Goal: Information Seeking & Learning: Find specific page/section

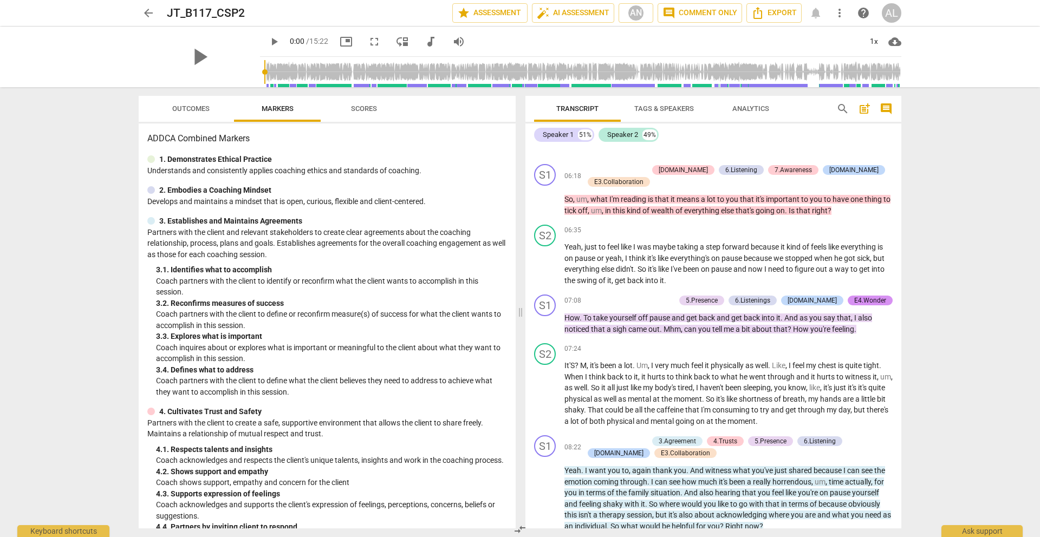
scroll to position [1420, 0]
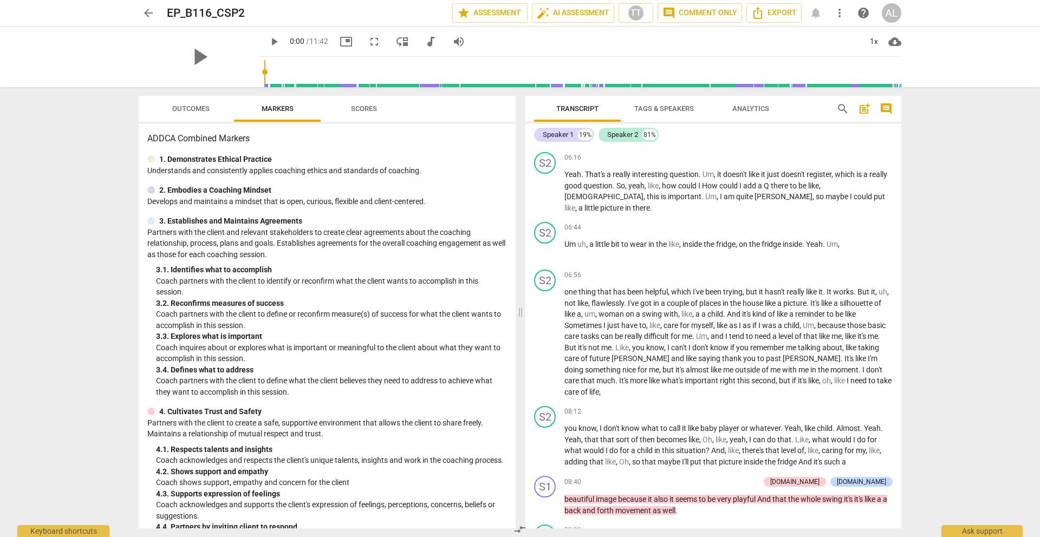
scroll to position [1342, 0]
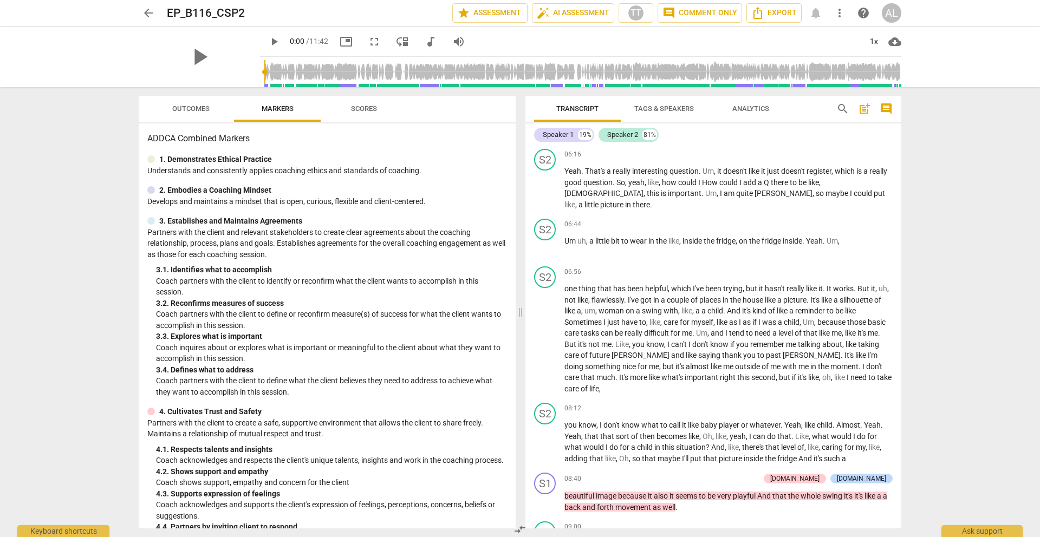
click at [150, 15] on span "arrow_back" at bounding box center [148, 13] width 13 height 13
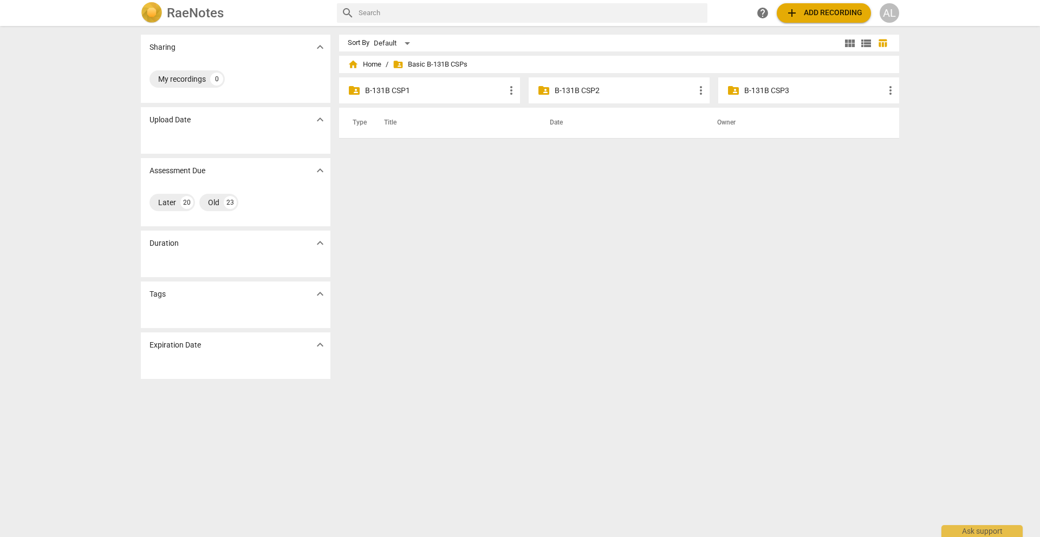
click at [587, 89] on p "B-131B CSP2" at bounding box center [625, 90] width 140 height 11
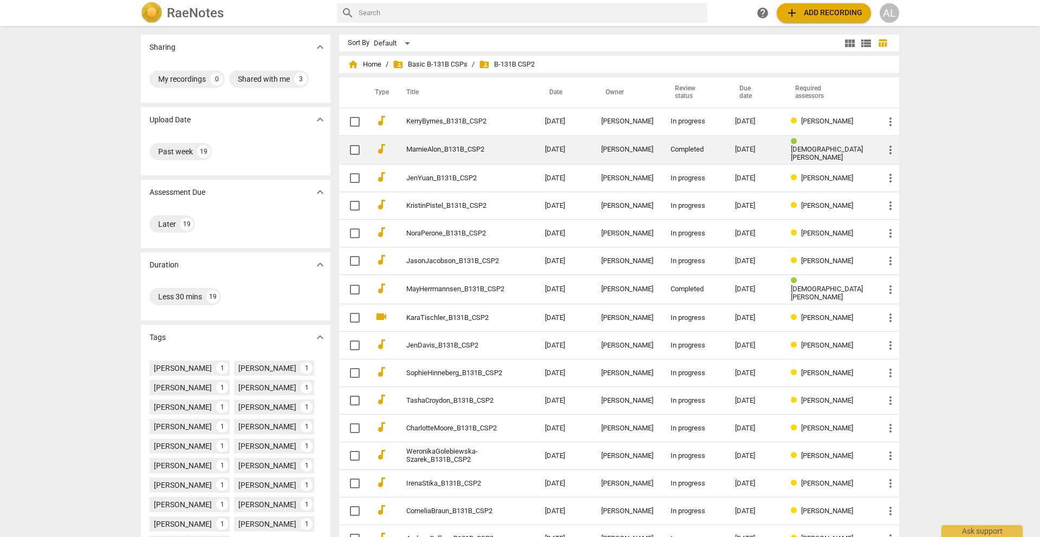
click at [453, 146] on link "MarnieAlon_B131B_CSP2" at bounding box center [456, 150] width 100 height 8
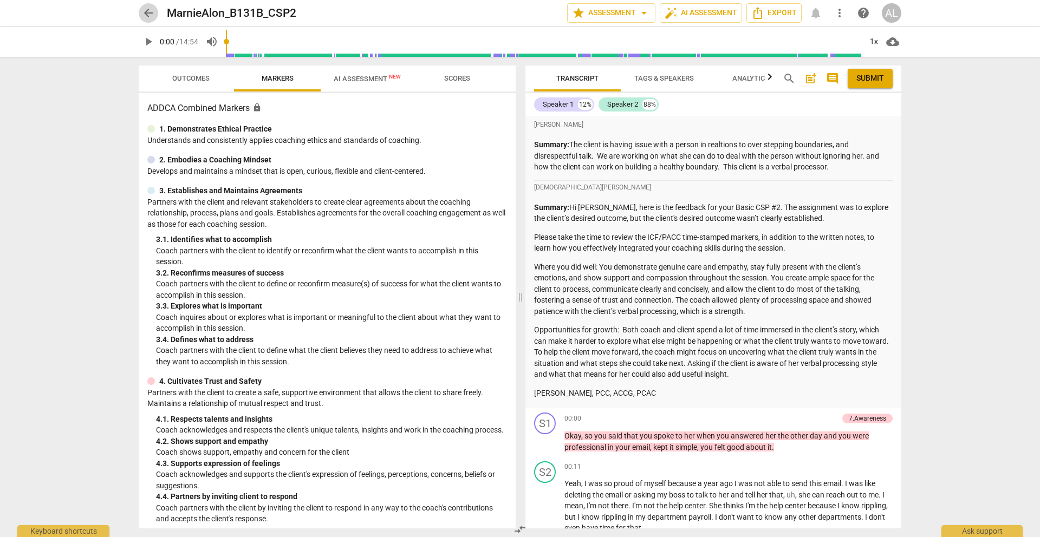
click at [152, 9] on span "arrow_back" at bounding box center [148, 13] width 13 height 13
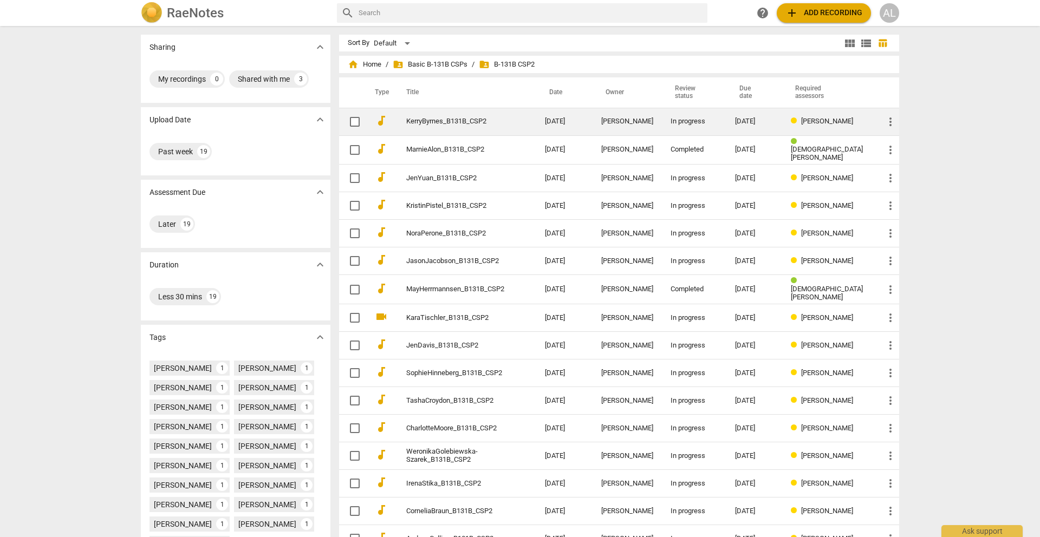
click at [455, 123] on link "KerryByrnes_B131B_CSP2" at bounding box center [456, 122] width 100 height 8
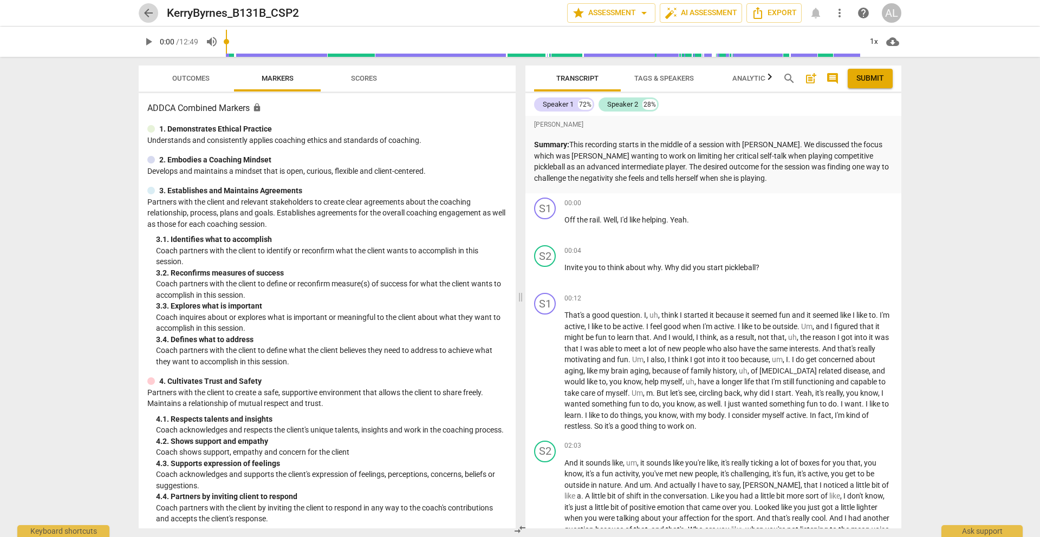
click at [145, 14] on span "arrow_back" at bounding box center [148, 13] width 13 height 13
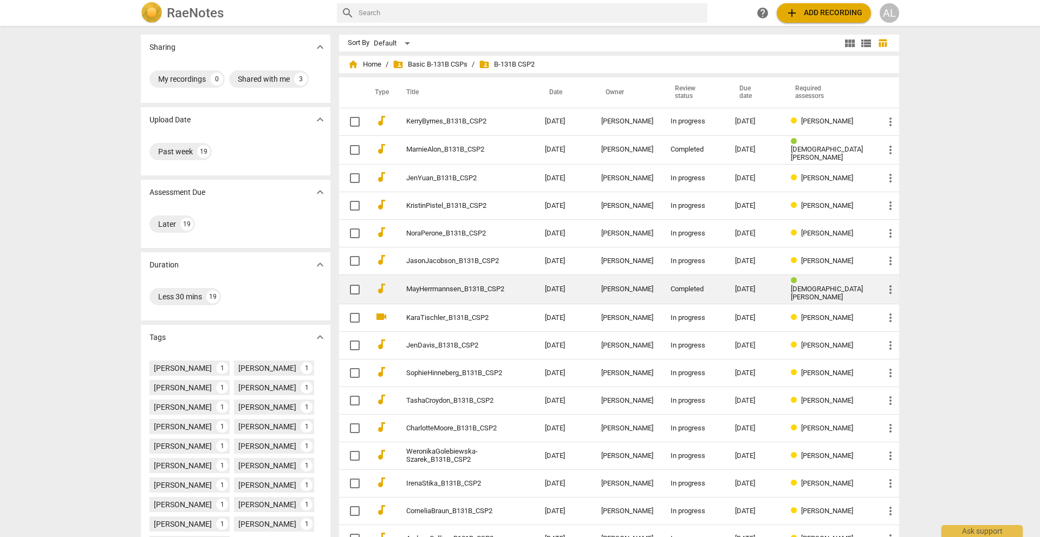
click at [447, 289] on link "MayHerrmannsen_B131B_CSP2" at bounding box center [456, 290] width 100 height 8
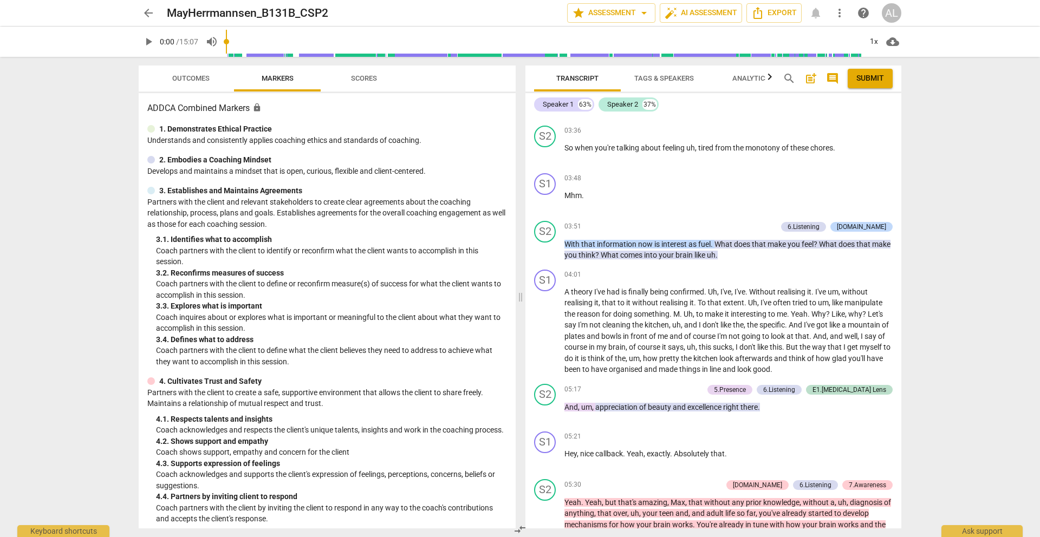
scroll to position [1332, 0]
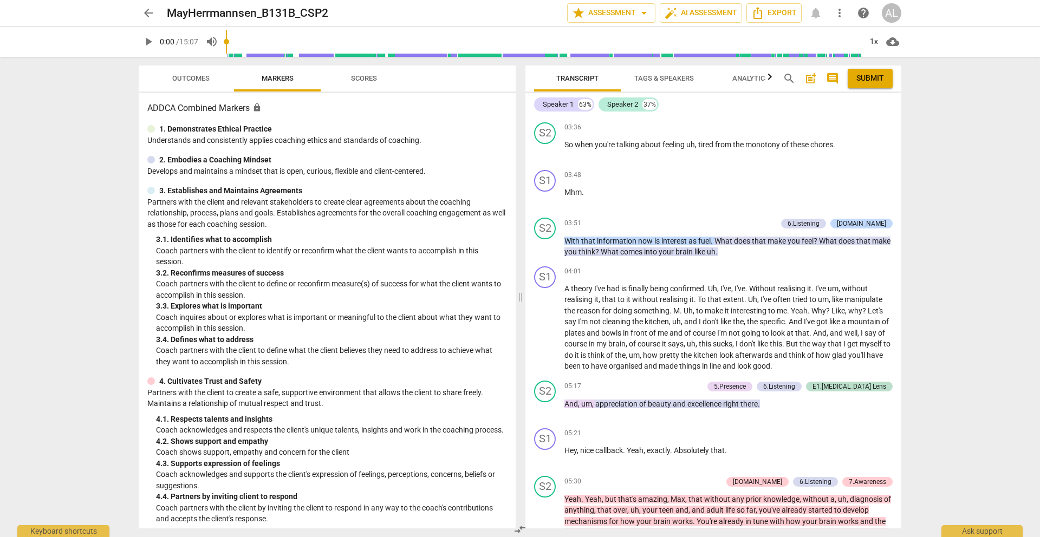
click at [147, 8] on span "arrow_back" at bounding box center [148, 13] width 13 height 13
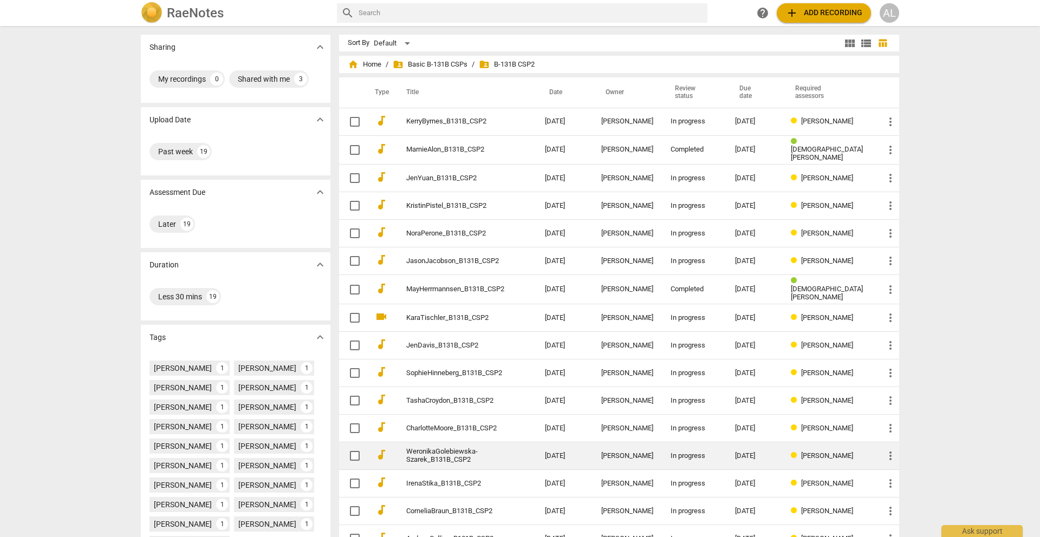
scroll to position [106, 0]
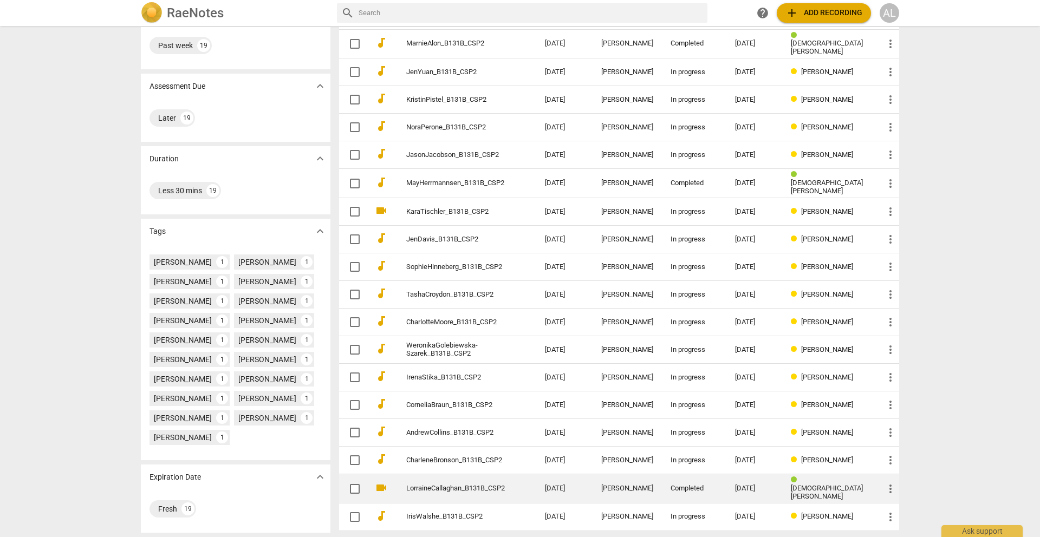
click at [451, 485] on link "LorraineCallaghan_B131B_CSP2" at bounding box center [456, 489] width 100 height 8
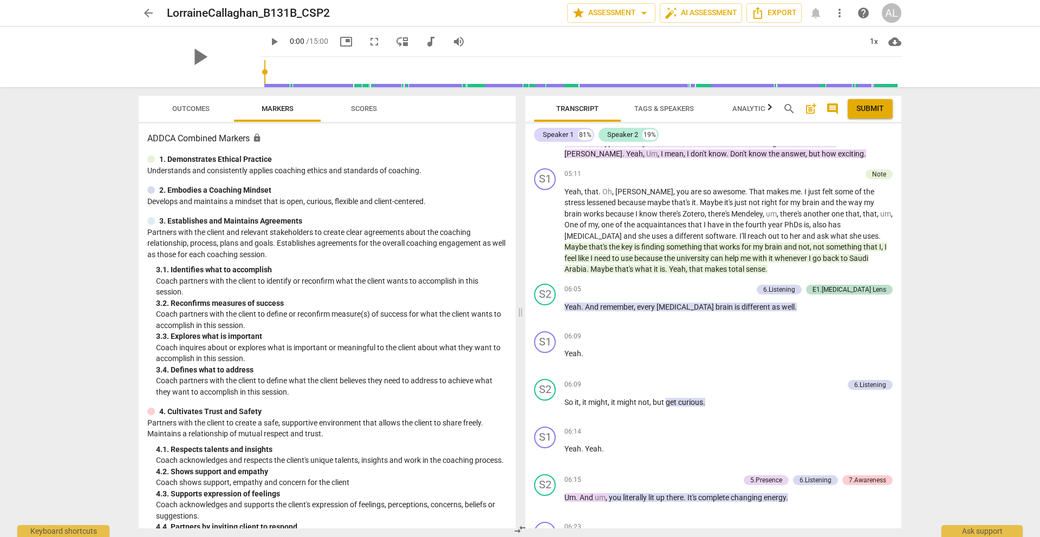
scroll to position [1768, 0]
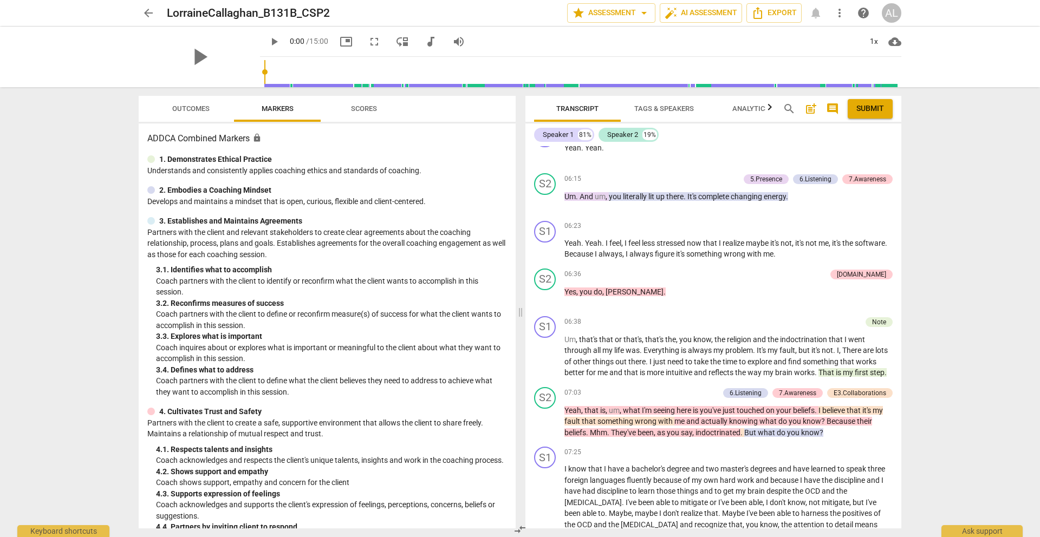
click at [151, 14] on span "arrow_back" at bounding box center [148, 13] width 13 height 13
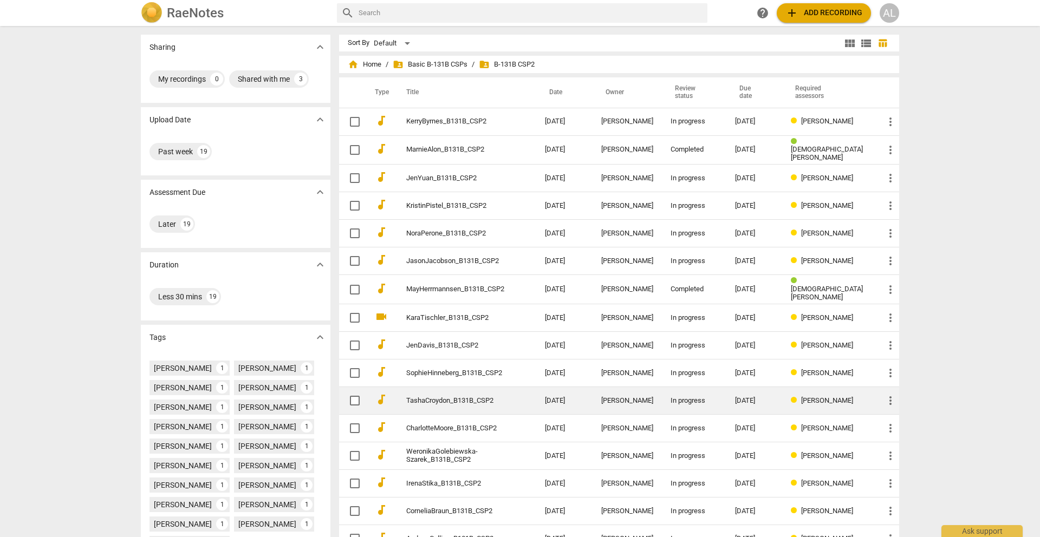
scroll to position [106, 0]
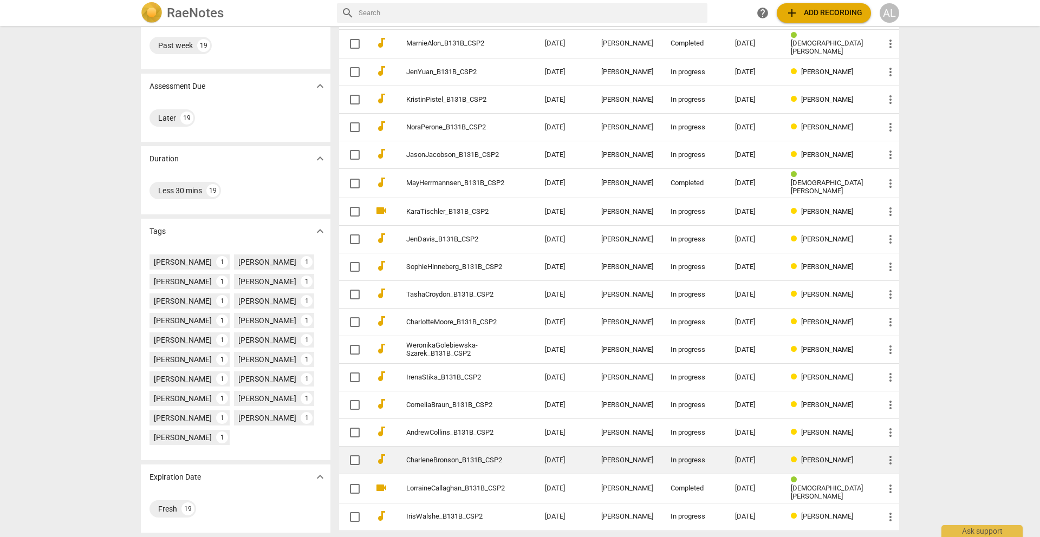
click at [449, 459] on link "CharleneBronson_B131B_CSP2" at bounding box center [456, 461] width 100 height 8
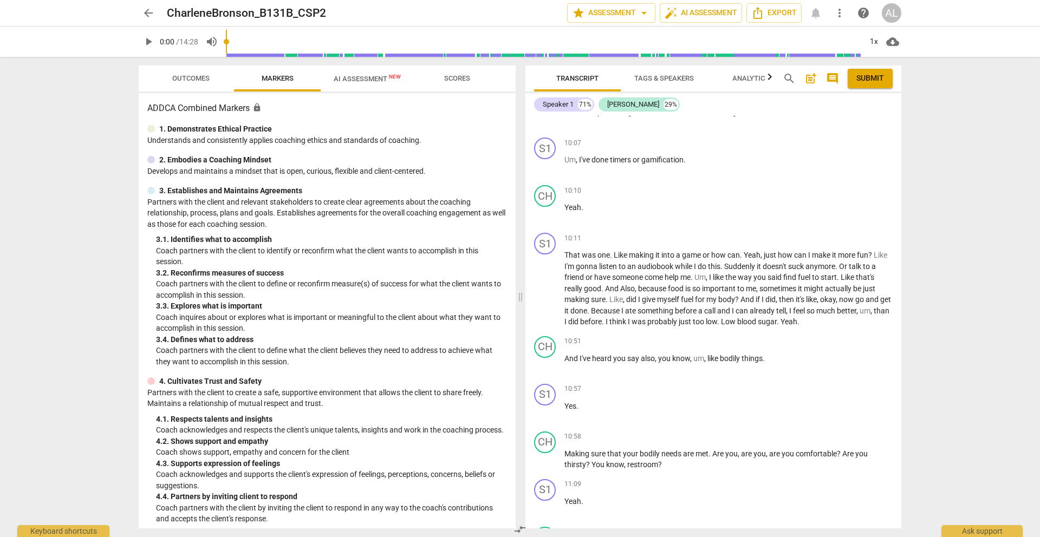
scroll to position [2840, 0]
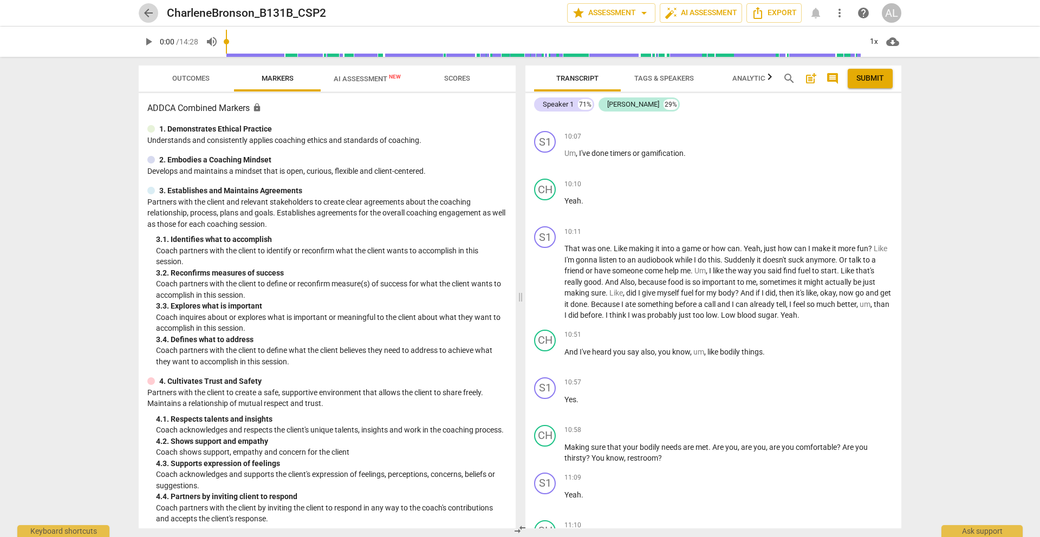
click at [149, 14] on span "arrow_back" at bounding box center [148, 13] width 13 height 13
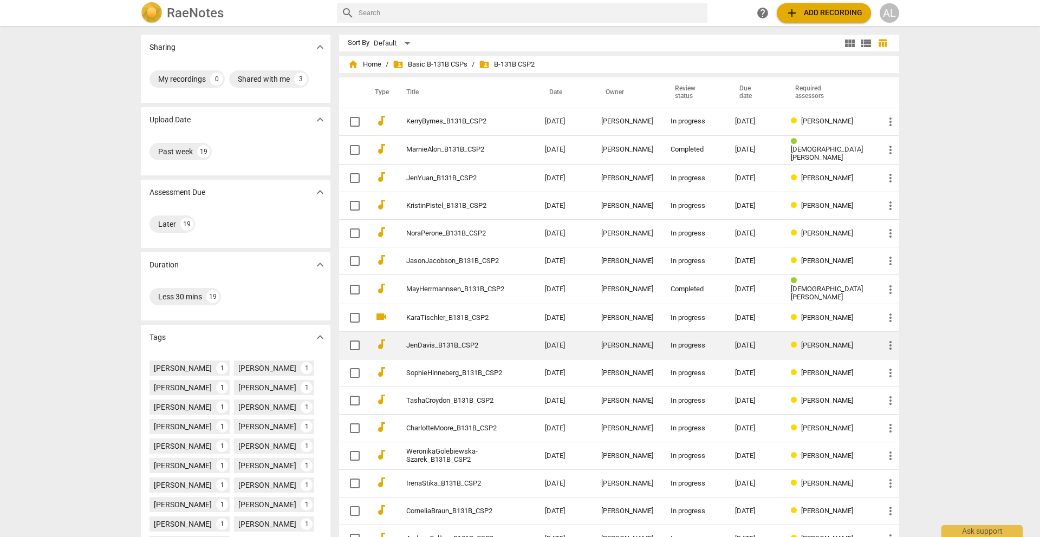
click at [411, 344] on link "JenDavis_B131B_CSP2" at bounding box center [456, 346] width 100 height 8
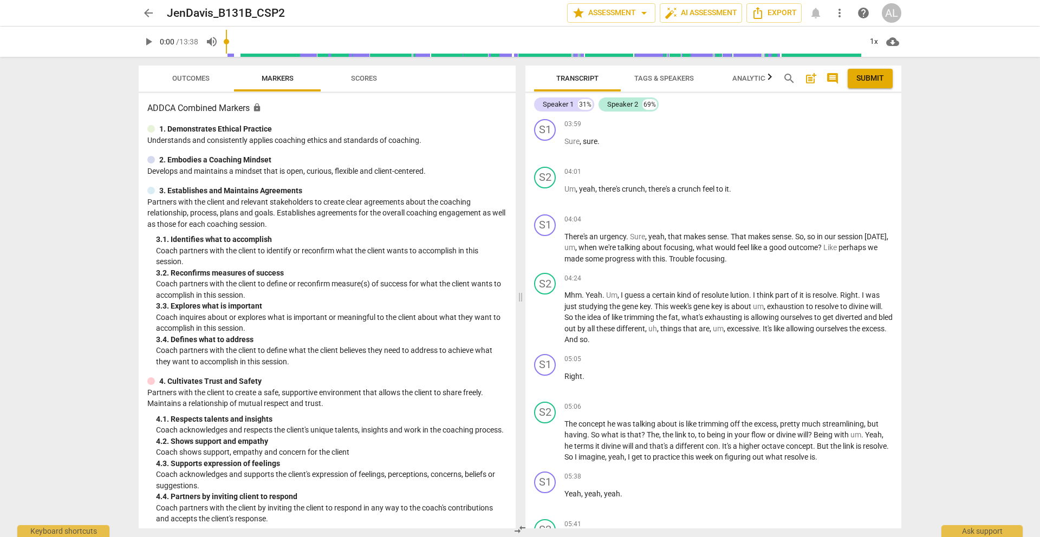
scroll to position [646, 0]
